Goal: Check status: Check status

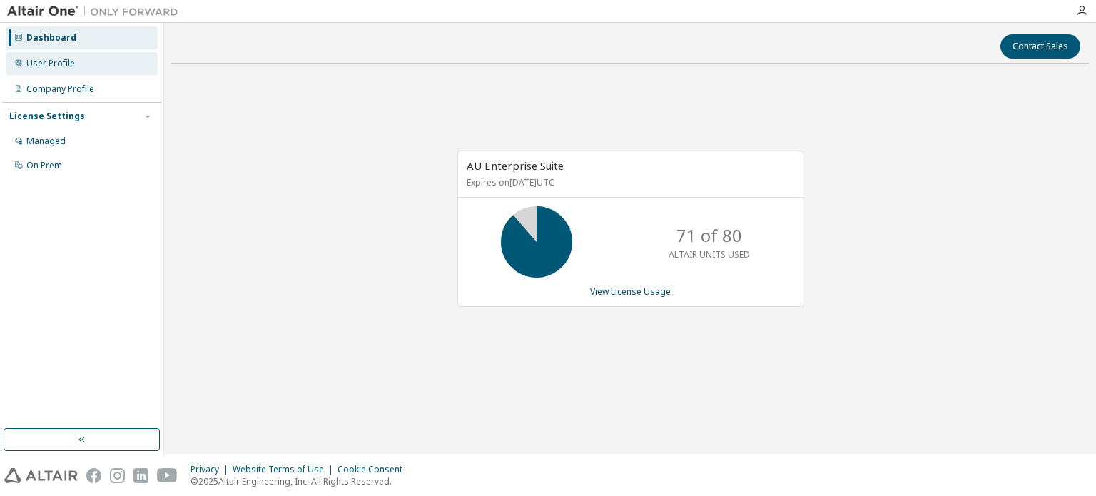
click at [63, 62] on div "User Profile" at bounding box center [50, 63] width 49 height 11
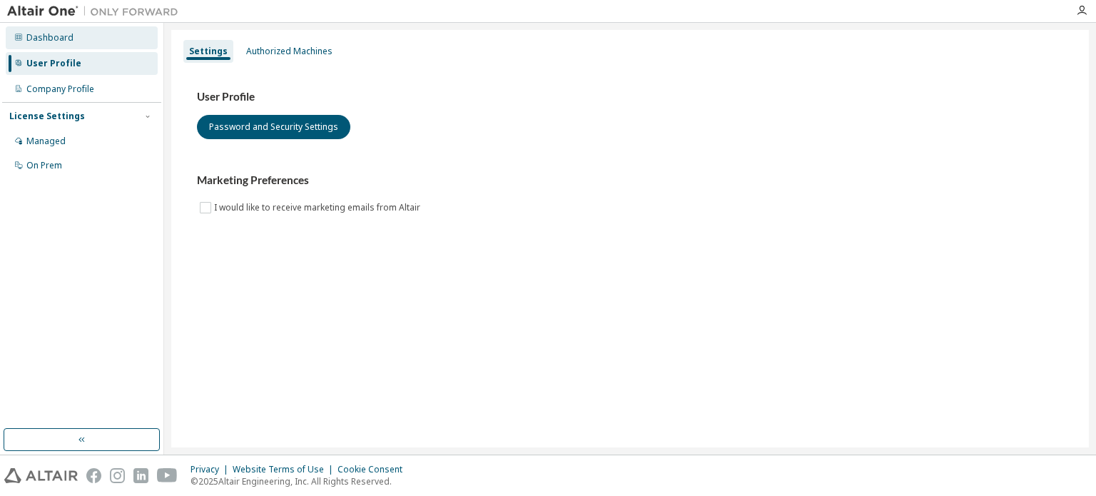
click at [63, 44] on div "Dashboard" at bounding box center [82, 37] width 152 height 23
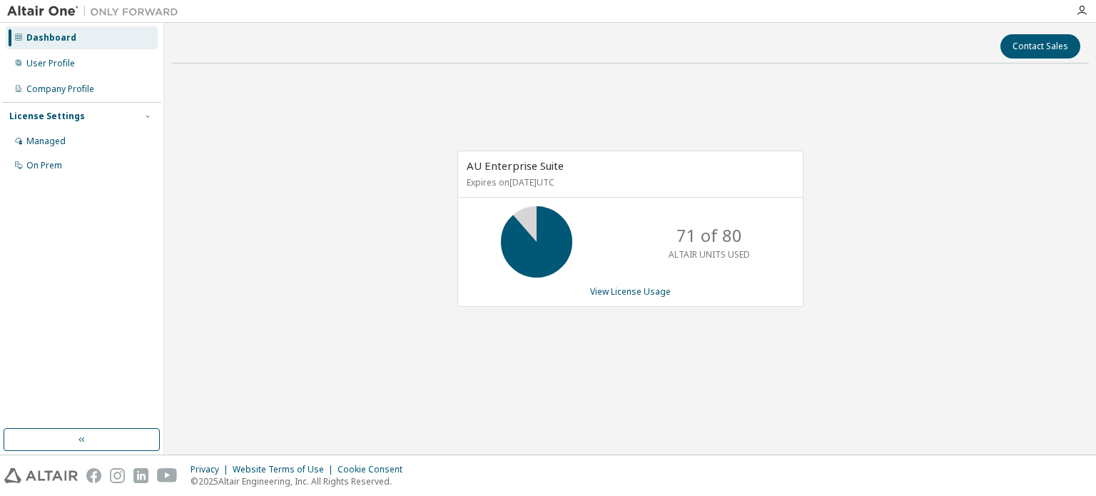
click at [628, 263] on div "71 of 80 ALTAIR UNITS USED" at bounding box center [630, 241] width 345 height 71
click at [626, 291] on link "View License Usage" at bounding box center [630, 291] width 81 height 12
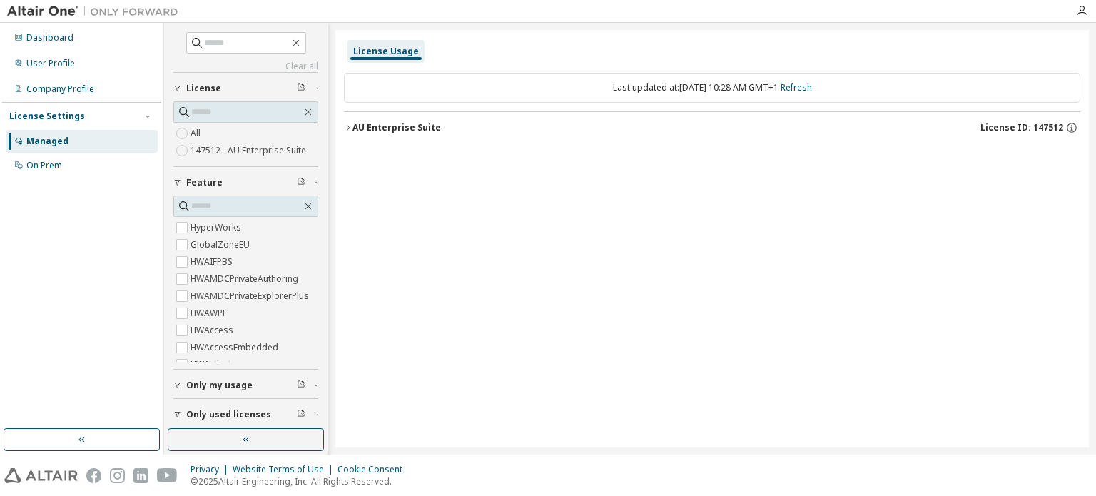
click at [351, 126] on icon "button" at bounding box center [348, 127] width 9 height 9
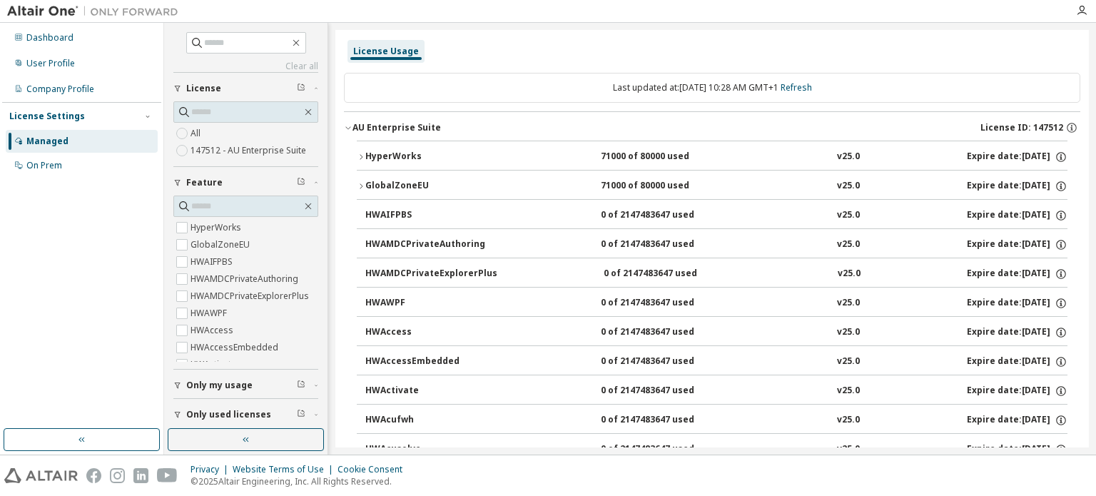
click at [364, 153] on icon "button" at bounding box center [361, 157] width 9 height 9
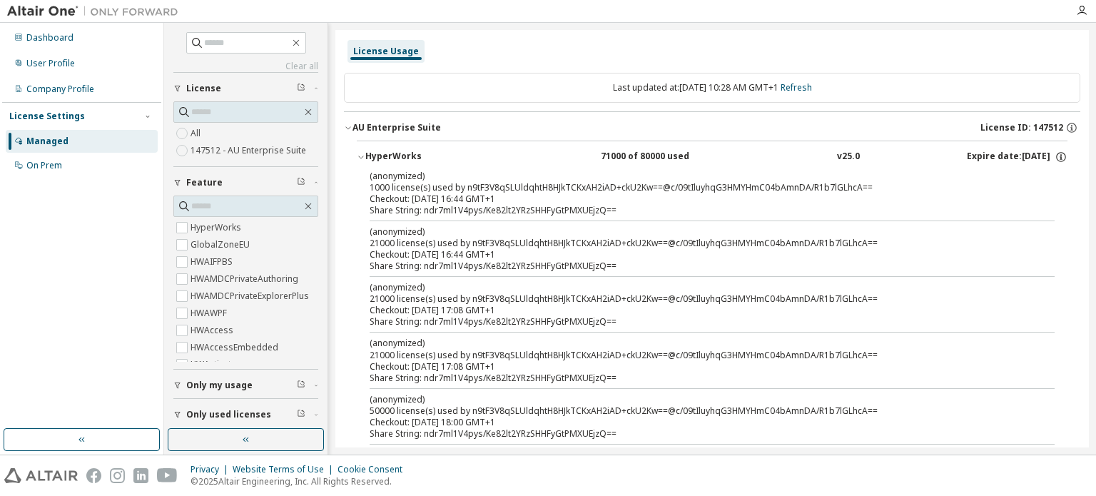
click at [425, 190] on div "(anonymized) 1000 license(s) used by n9tF3V8qSLUldqhtH8HJkTCKxAH2iAD+ckU2Kw==@c…" at bounding box center [695, 182] width 651 height 24
click at [447, 210] on div "Share String: ndr7ml1V4pys/Ke82lt2YRzSHHFyGtPMXUEjzQ==" at bounding box center [695, 210] width 651 height 11
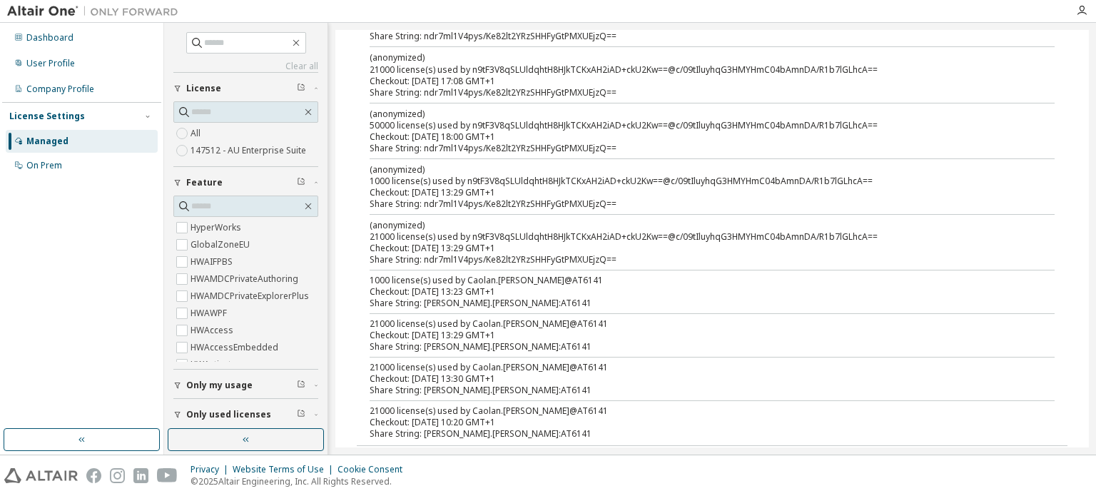
scroll to position [428, 0]
